Goal: Check status: Check status

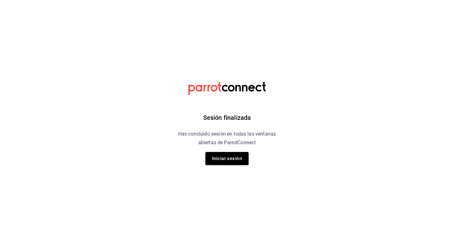
click at [233, 168] on div "Sesión finalizada Has concluido sesión en todas las ventanas abiertas de Parrot…" at bounding box center [227, 123] width 156 height 247
click at [237, 162] on button "Iniciar sesión" at bounding box center [226, 158] width 43 height 13
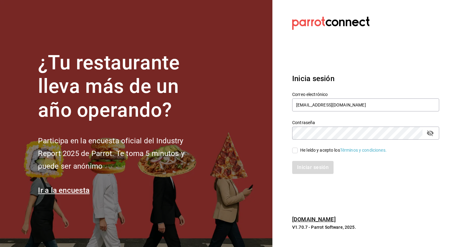
click at [298, 149] on input "He leído y acepto los Términos y condiciones." at bounding box center [295, 150] width 6 height 6
checkbox input "true"
click at [317, 168] on button "Iniciar sesión" at bounding box center [313, 167] width 42 height 13
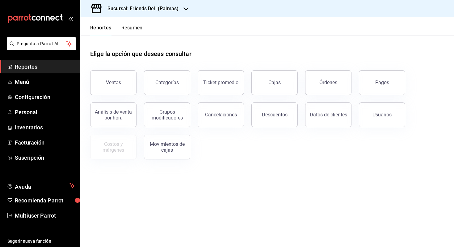
click at [135, 24] on div "Reportes Resumen" at bounding box center [111, 26] width 62 height 18
click at [135, 28] on button "Resumen" at bounding box center [131, 30] width 21 height 11
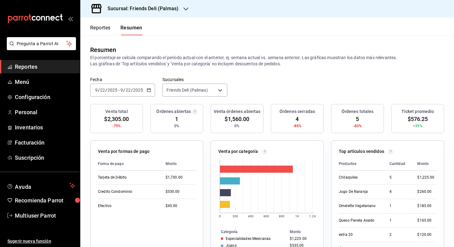
click at [153, 11] on h3 "Sucursal: Friends Deli (Palmas)" at bounding box center [141, 8] width 76 height 7
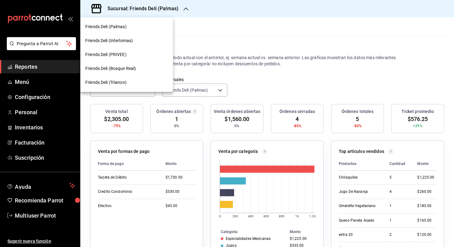
click at [143, 53] on div "Friends Deli (PRIVEE)" at bounding box center [126, 54] width 83 height 6
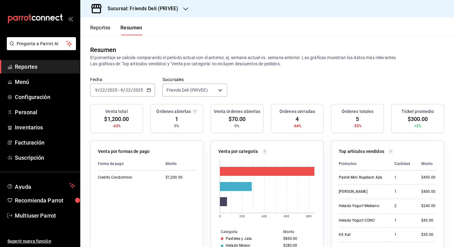
click at [103, 24] on div "Reportes Resumen" at bounding box center [111, 26] width 62 height 18
click at [100, 30] on button "Reportes" at bounding box center [100, 30] width 20 height 11
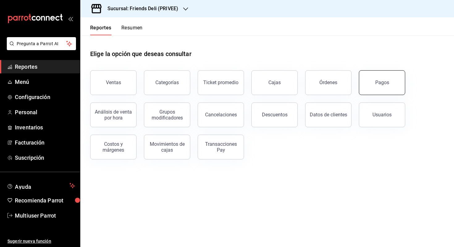
click at [374, 88] on button "Pagos" at bounding box center [382, 82] width 46 height 25
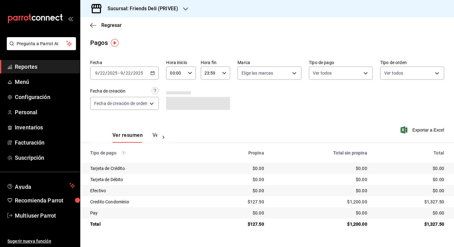
click at [139, 77] on div "2025-09-22 9 / 22 / 2025 - 2025-09-22 9 / 22 / 2025" at bounding box center [124, 72] width 69 height 13
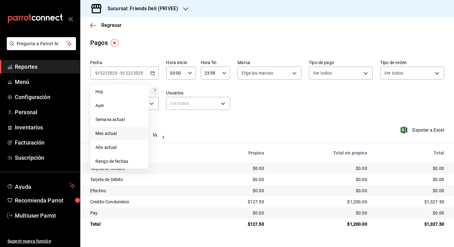
click at [112, 134] on span "Mes actual" at bounding box center [119, 133] width 48 height 6
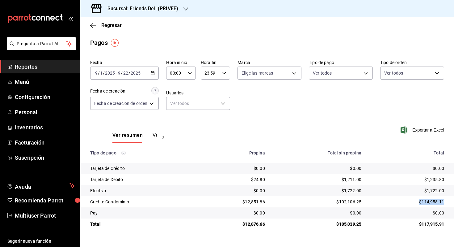
drag, startPoint x: 420, startPoint y: 202, endPoint x: 450, endPoint y: 202, distance: 30.6
click at [450, 202] on td "$114,958.11" at bounding box center [410, 201] width 88 height 11
click at [153, 72] on icon "button" at bounding box center [152, 73] width 4 height 4
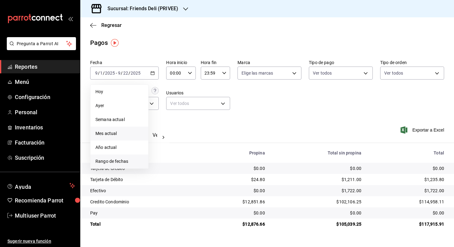
click at [126, 157] on li "Rango de fechas" at bounding box center [120, 161] width 58 height 14
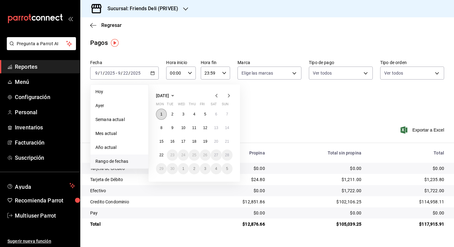
click at [164, 112] on button "1" at bounding box center [161, 113] width 11 height 11
click at [229, 141] on abbr "21" at bounding box center [227, 141] width 4 height 4
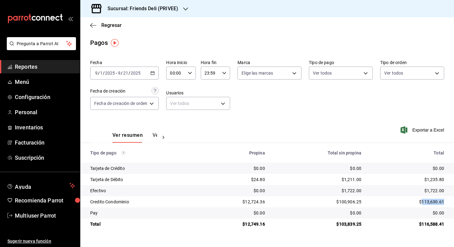
drag, startPoint x: 423, startPoint y: 203, endPoint x: 454, endPoint y: 204, distance: 31.2
click at [454, 204] on td "$113,630.61" at bounding box center [410, 201] width 88 height 11
